Goal: Task Accomplishment & Management: Manage account settings

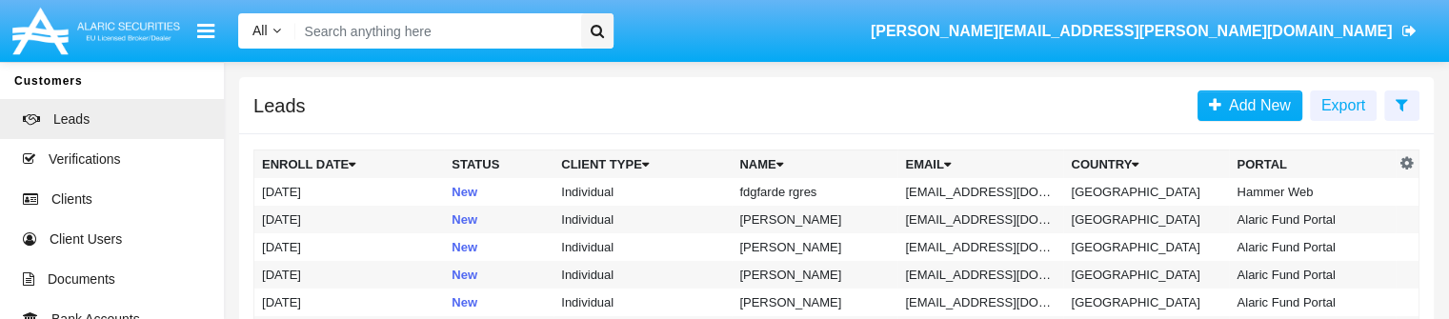
click at [367, 27] on input "Search" at bounding box center [434, 30] width 279 height 35
paste input "[EMAIL_ADDRESS][DOMAIN_NAME]"
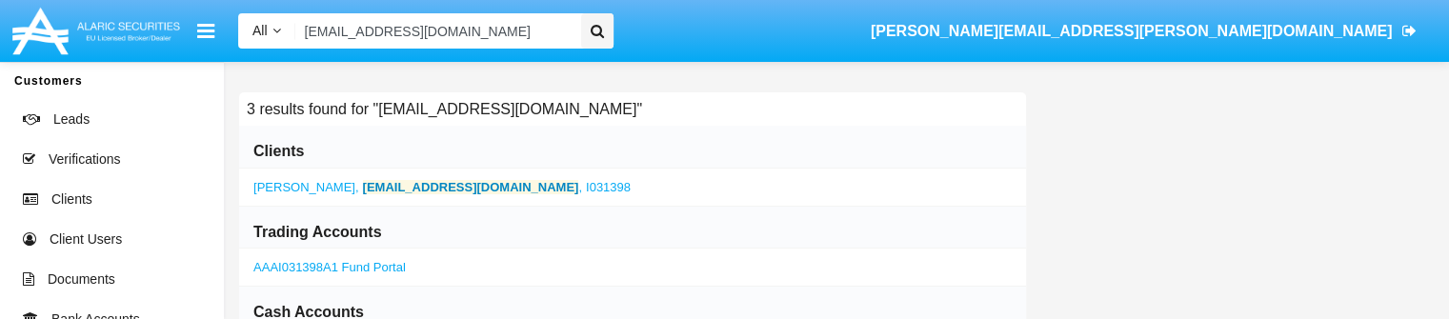
type input "[EMAIL_ADDRESS][DOMAIN_NAME]"
click at [307, 189] on span "[PERSON_NAME]" at bounding box center [304, 187] width 102 height 14
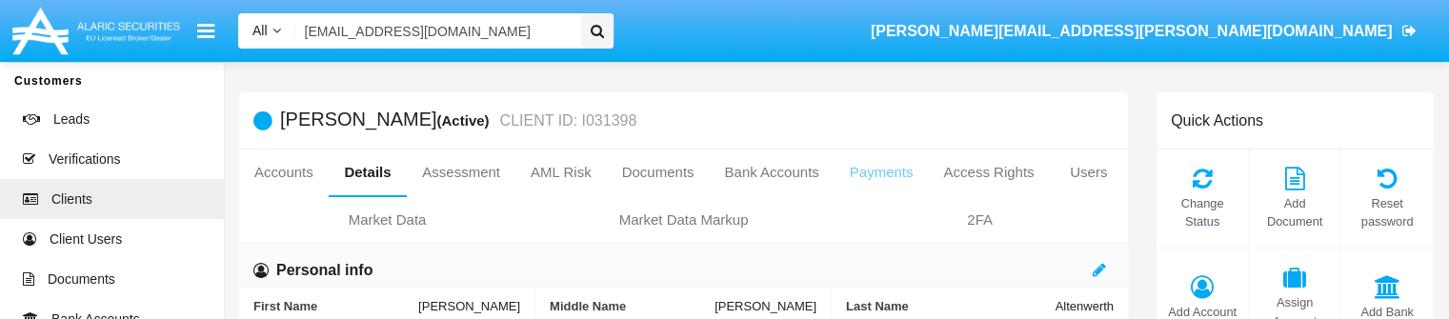
click at [870, 172] on link "Payments" at bounding box center [881, 173] width 94 height 46
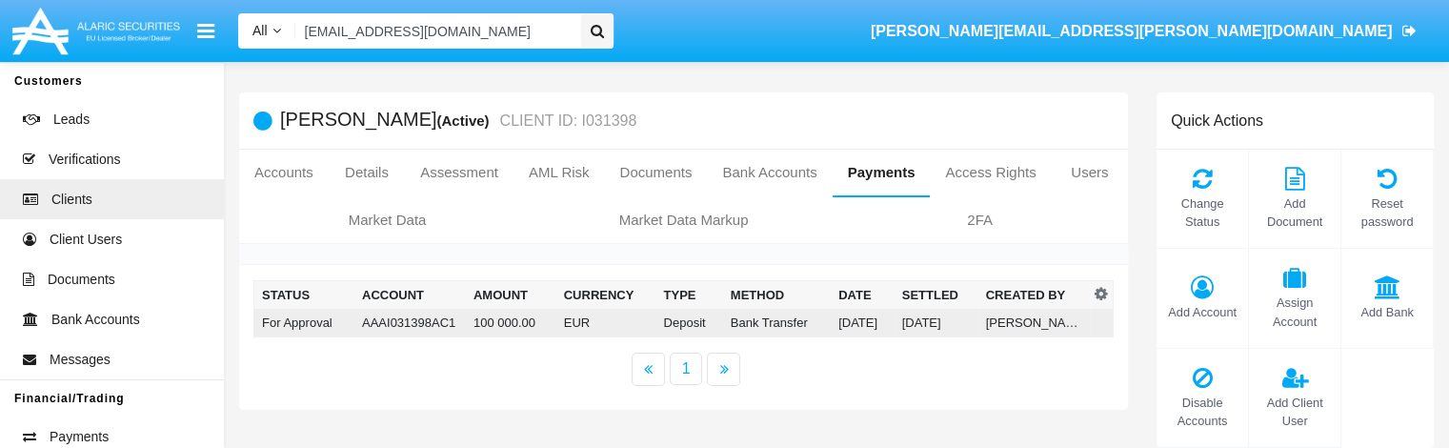
click at [478, 318] on td "100 000.00" at bounding box center [511, 323] width 90 height 29
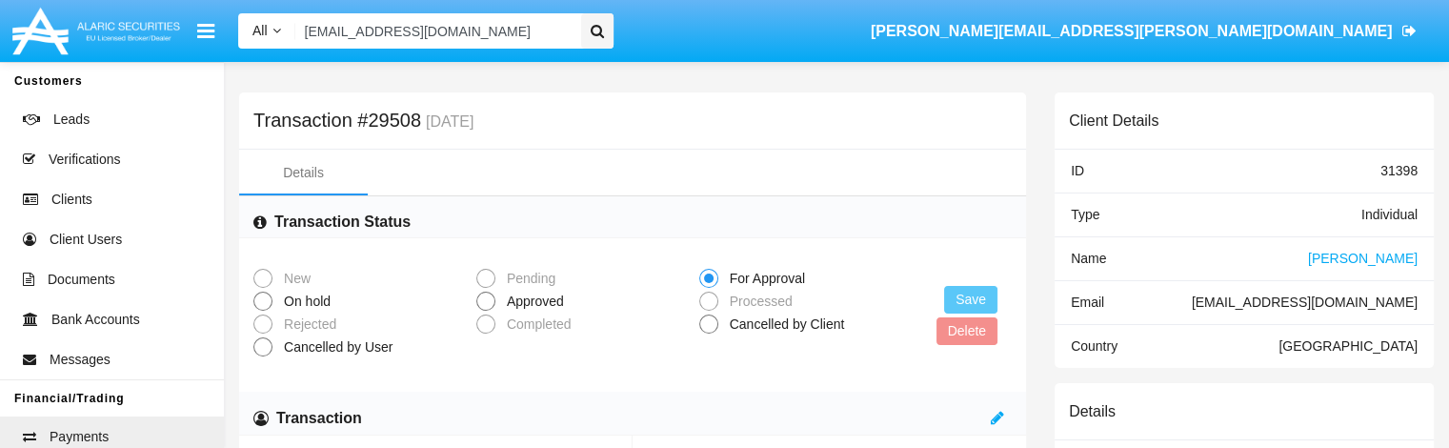
click at [524, 301] on span "Approved" at bounding box center [531, 301] width 73 height 20
click at [486, 311] on input "Approved" at bounding box center [485, 311] width 1 height 1
radio input "true"
click at [957, 298] on button "Save" at bounding box center [970, 300] width 53 height 28
